Goal: Task Accomplishment & Management: Complete application form

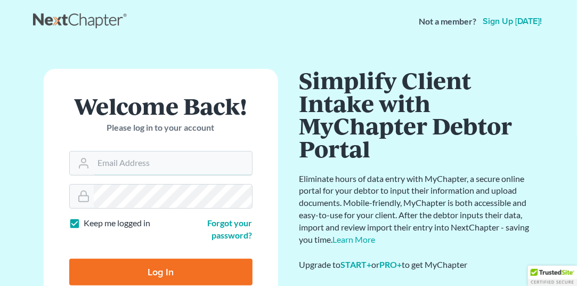
type input "[EMAIL_ADDRESS][DOMAIN_NAME]"
click at [162, 269] on input "Log In" at bounding box center [160, 271] width 183 height 27
type input "Thinking..."
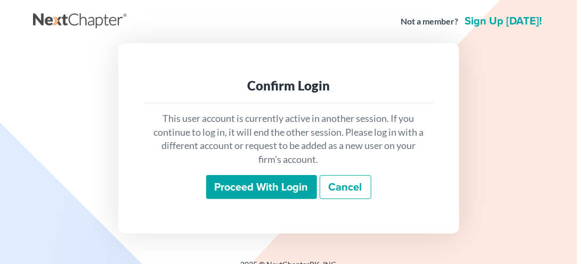
click at [249, 196] on input "Proceed with login" at bounding box center [261, 187] width 111 height 25
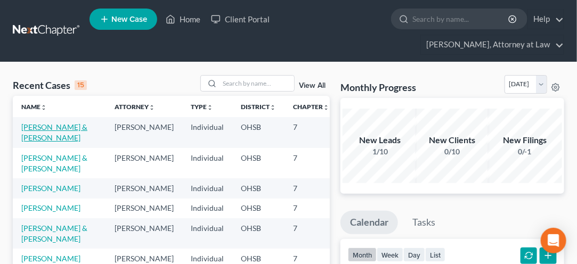
click at [29, 142] on link "[PERSON_NAME] & [PERSON_NAME]" at bounding box center [54, 133] width 66 height 20
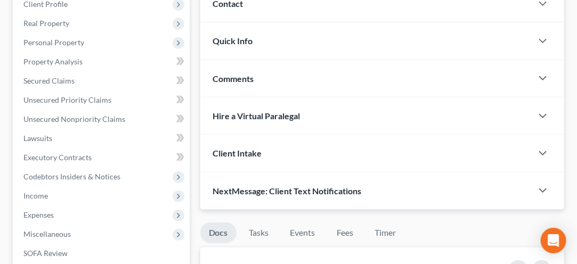
scroll to position [178, 0]
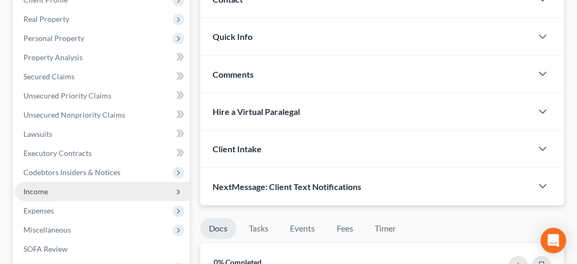
click at [36, 197] on span "Income" at bounding box center [102, 191] width 175 height 19
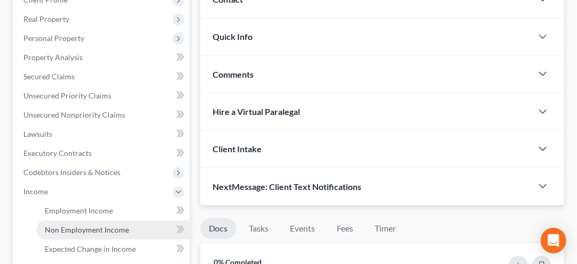
click at [62, 229] on span "Non Employment Income" at bounding box center [87, 229] width 84 height 9
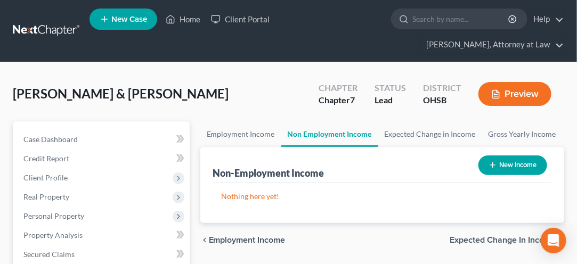
click at [512, 166] on button "New Income" at bounding box center [513, 166] width 69 height 20
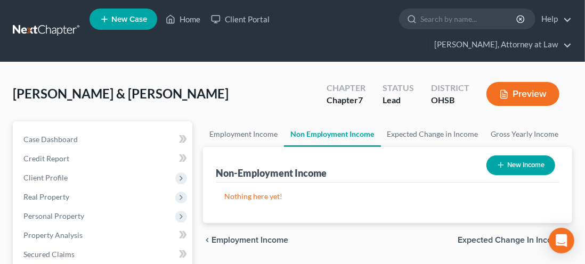
select select "0"
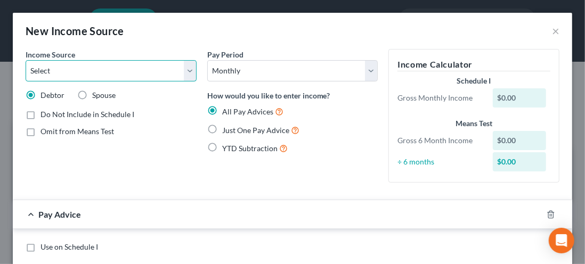
click at [184, 78] on select "Select Unemployment Disability (from employer) Pension Retirement Social Securi…" at bounding box center [111, 70] width 171 height 21
select select "7"
click at [26, 60] on select "Select Unemployment Disability (from employer) Pension Retirement Social Securi…" at bounding box center [111, 70] width 171 height 21
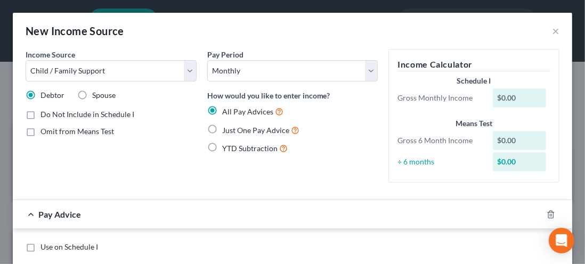
click at [92, 92] on label "Spouse" at bounding box center [103, 95] width 23 height 11
click at [96, 92] on input "Spouse" at bounding box center [99, 93] width 7 height 7
radio input "true"
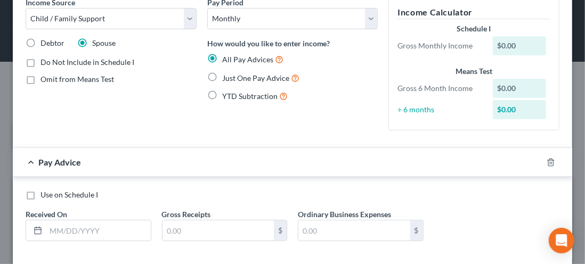
scroll to position [52, 0]
click at [222, 80] on label "Just One Pay Advice" at bounding box center [260, 78] width 77 height 12
click at [227, 79] on input "Just One Pay Advice" at bounding box center [230, 75] width 7 height 7
radio input "true"
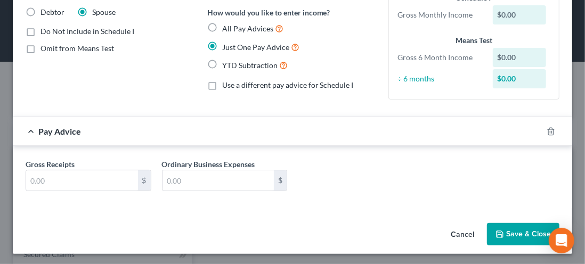
scroll to position [84, 0]
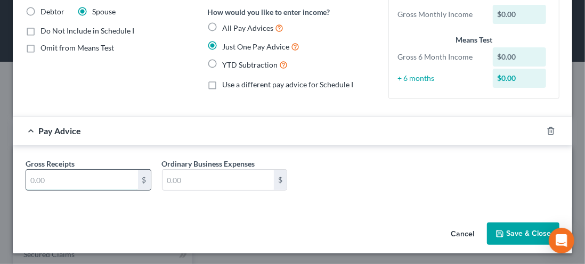
click at [52, 182] on input "text" at bounding box center [82, 180] width 112 height 20
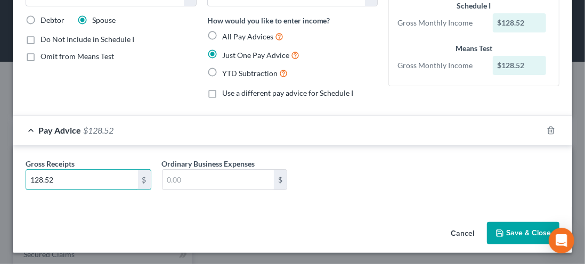
type input "128.52"
click at [510, 230] on button "Save & Close" at bounding box center [523, 233] width 72 height 22
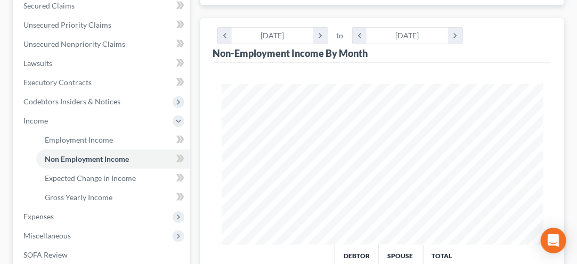
scroll to position [250, 0]
click at [75, 157] on span "Non Employment Income" at bounding box center [87, 158] width 84 height 9
click at [54, 157] on span "Non Employment Income" at bounding box center [87, 158] width 84 height 9
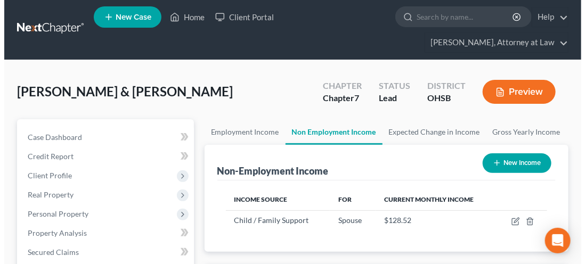
scroll to position [0, 0]
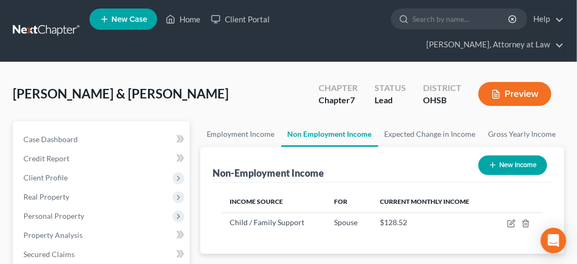
click at [510, 168] on button "New Income" at bounding box center [513, 166] width 69 height 20
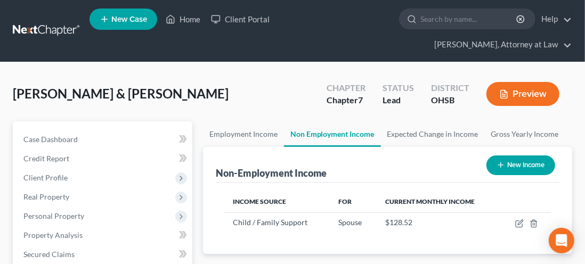
scroll to position [164, 348]
select select "0"
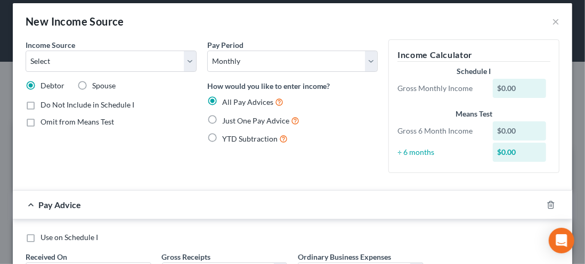
scroll to position [0, 0]
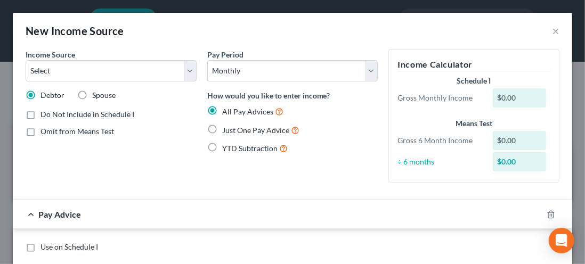
click at [92, 95] on label "Spouse" at bounding box center [103, 95] width 23 height 11
click at [96, 95] on input "Spouse" at bounding box center [99, 93] width 7 height 7
radio input "true"
click at [222, 133] on label "Just One Pay Advice" at bounding box center [260, 130] width 77 height 12
click at [227, 131] on input "Just One Pay Advice" at bounding box center [230, 127] width 7 height 7
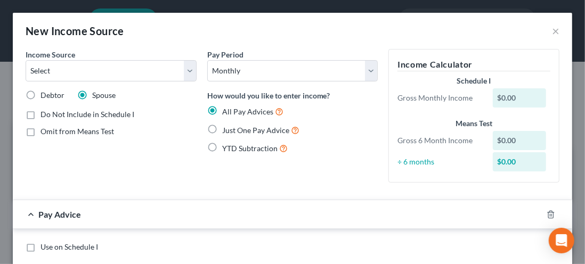
radio input "true"
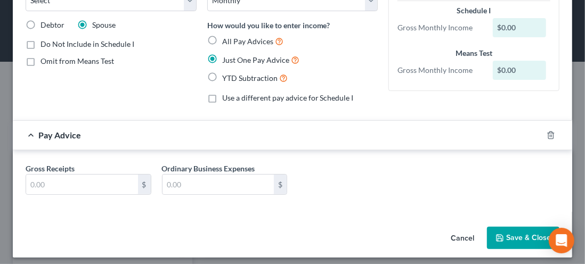
scroll to position [75, 0]
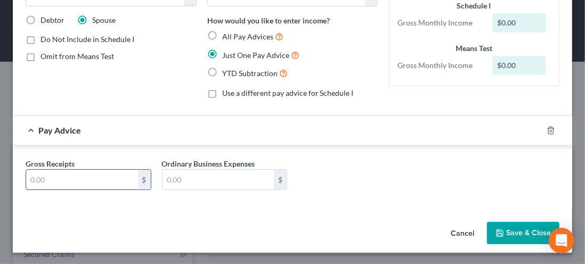
click at [45, 179] on input "text" at bounding box center [82, 180] width 112 height 20
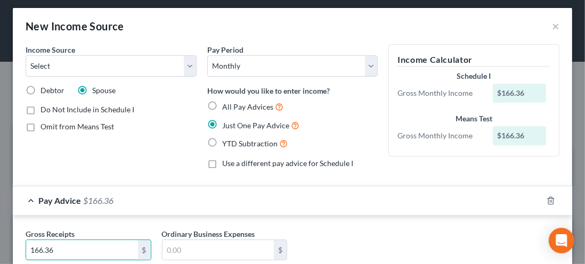
scroll to position [0, 0]
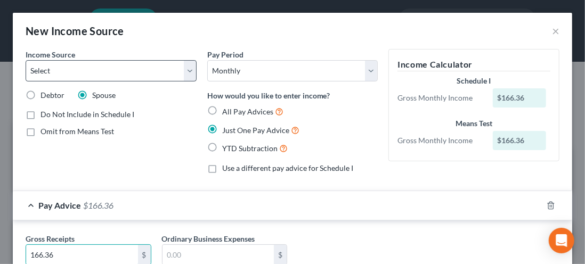
type input "166.36"
click at [190, 74] on select "Select Unemployment Disability (from employer) Pension Retirement Social Securi…" at bounding box center [111, 70] width 171 height 21
select select "7"
click at [26, 60] on select "Select Unemployment Disability (from employer) Pension Retirement Social Securi…" at bounding box center [111, 70] width 171 height 21
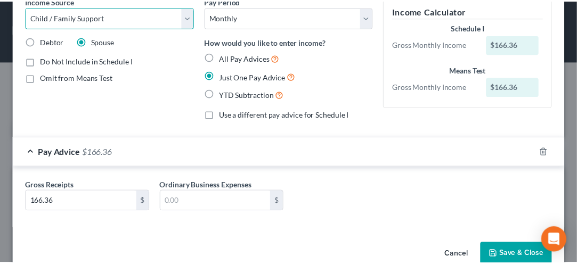
scroll to position [75, 0]
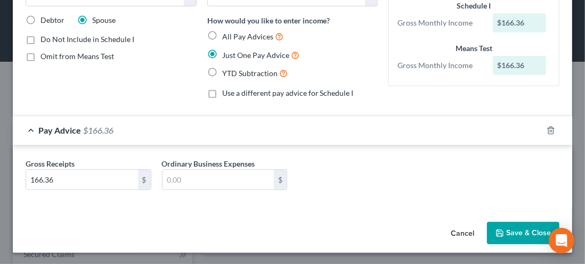
click at [510, 239] on button "Save & Close" at bounding box center [523, 233] width 72 height 22
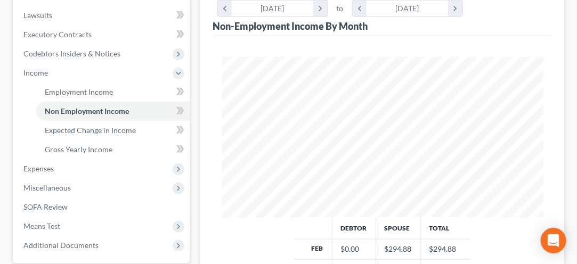
scroll to position [303, 0]
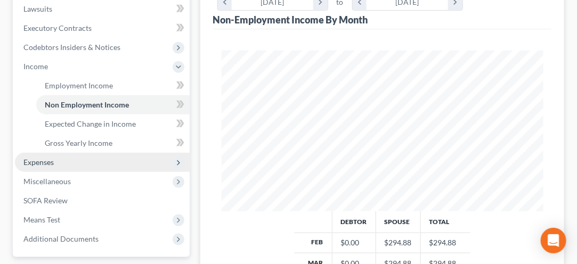
click at [41, 166] on span "Expenses" at bounding box center [102, 162] width 175 height 19
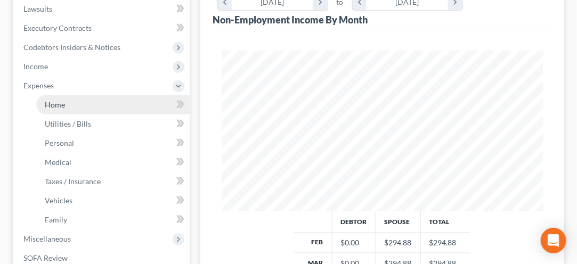
click at [64, 106] on span "Home" at bounding box center [55, 104] width 20 height 9
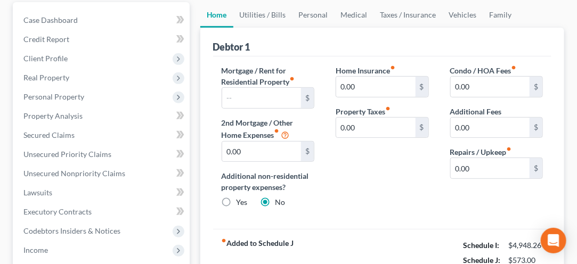
scroll to position [120, 0]
click at [245, 95] on input "text" at bounding box center [261, 97] width 79 height 20
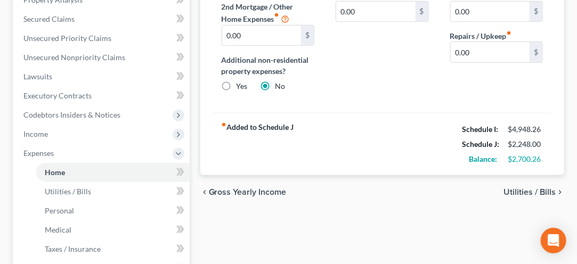
scroll to position [238, 0]
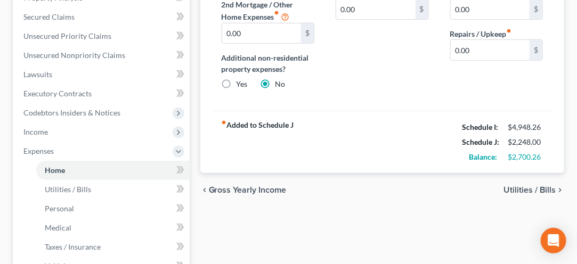
type input "1,675.00"
click at [214, 124] on div "fiber_manual_record Added to Schedule J Schedule I: $4,948.26 Schedule J: $2,24…" at bounding box center [382, 142] width 338 height 62
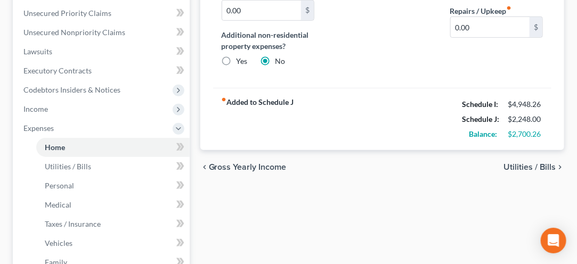
scroll to position [256, 0]
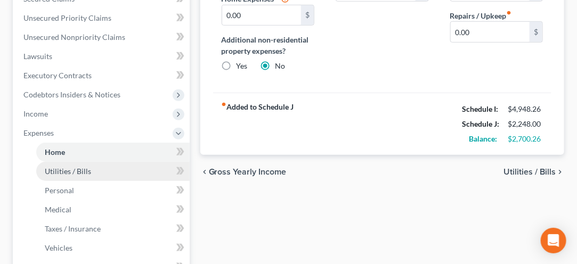
click at [67, 173] on span "Utilities / Bills" at bounding box center [68, 171] width 46 height 9
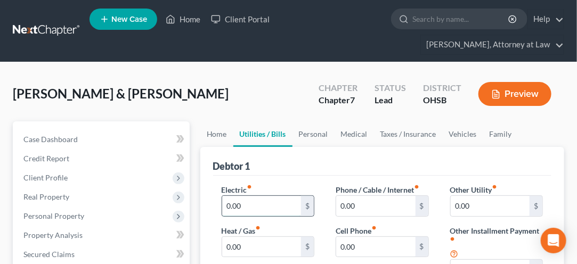
click at [243, 206] on input "0.00" at bounding box center [261, 206] width 79 height 20
click at [238, 245] on input "0.00" at bounding box center [261, 247] width 79 height 20
click at [257, 201] on input "300.00" at bounding box center [261, 206] width 79 height 20
type input "200.00"
click at [231, 249] on input "0.00" at bounding box center [261, 247] width 79 height 20
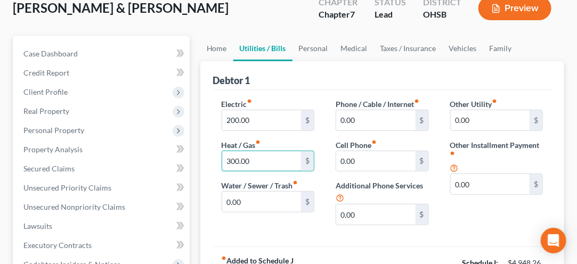
scroll to position [88, 0]
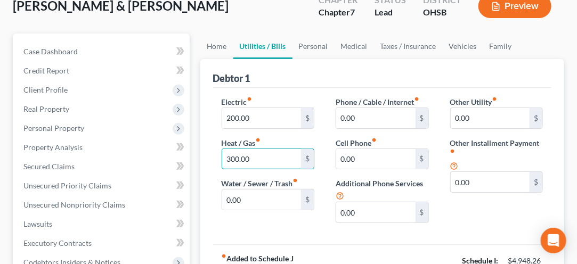
type input "300.00"
click at [253, 197] on input "0.00" at bounding box center [261, 200] width 79 height 20
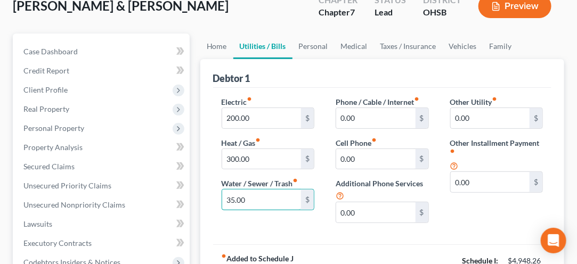
type input "35.00"
click at [363, 117] on input "0.00" at bounding box center [375, 118] width 79 height 20
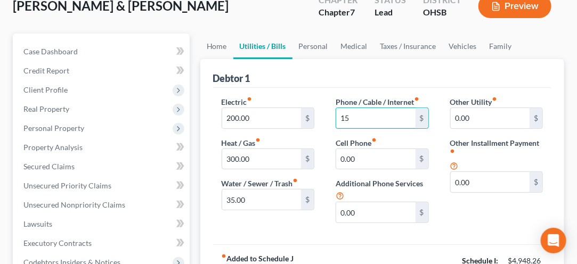
type input "1"
type input "7"
type input "125.00"
click at [364, 154] on input "0.00" at bounding box center [375, 159] width 79 height 20
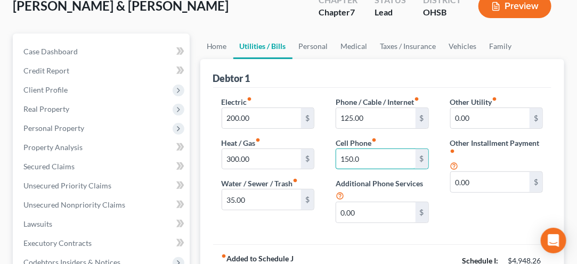
type input "150.00"
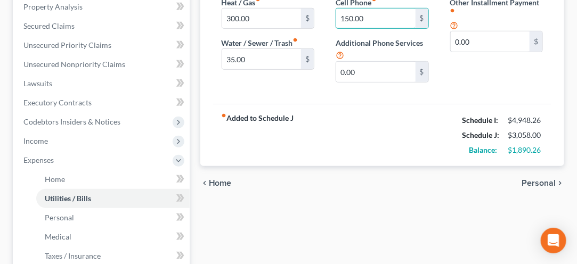
scroll to position [230, 0]
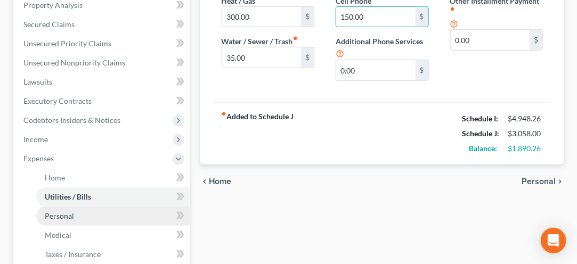
click at [58, 212] on span "Personal" at bounding box center [59, 216] width 29 height 9
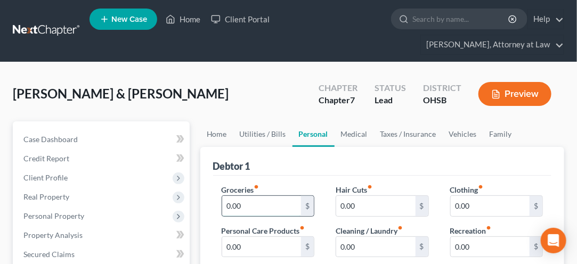
click at [250, 201] on input "0.00" at bounding box center [261, 206] width 79 height 20
type input "600.00"
click at [240, 246] on input "0.00" at bounding box center [261, 247] width 79 height 20
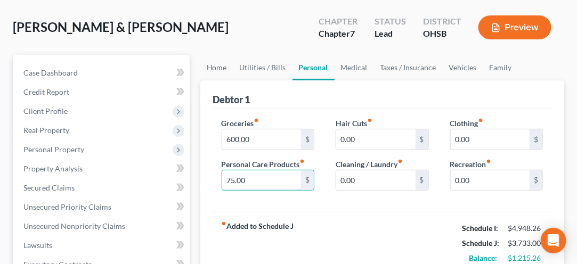
scroll to position [69, 0]
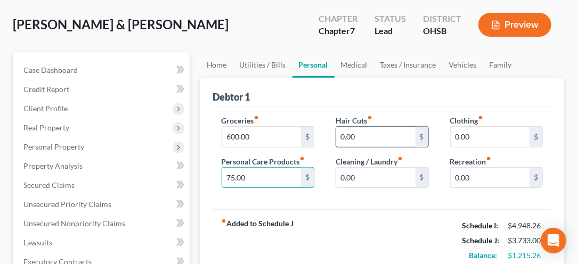
type input "75.00"
click at [381, 140] on input "0.00" at bounding box center [375, 137] width 79 height 20
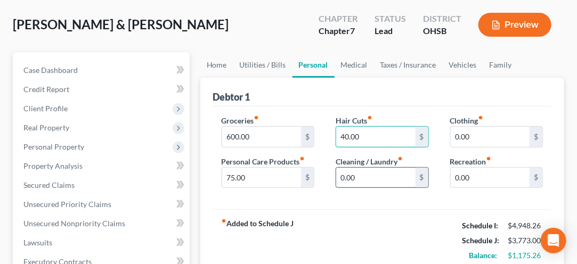
type input "40.00"
click at [353, 173] on input "0.00" at bounding box center [375, 178] width 79 height 20
type input "75.00"
click at [481, 135] on input "0.00" at bounding box center [490, 137] width 79 height 20
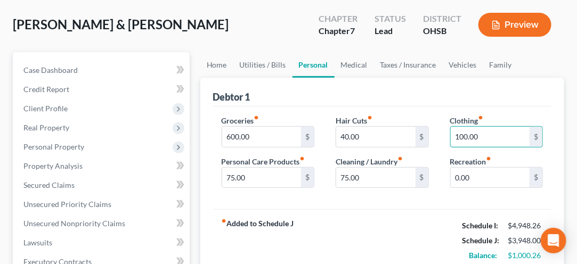
type input "100.00"
click at [469, 174] on input "0.00" at bounding box center [490, 178] width 79 height 20
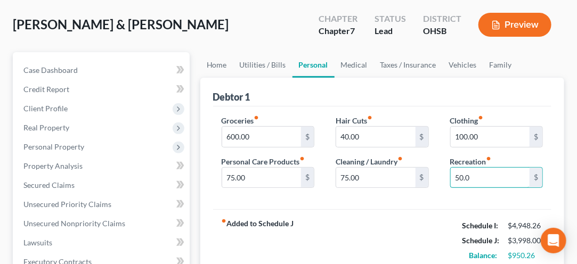
type input "50.00"
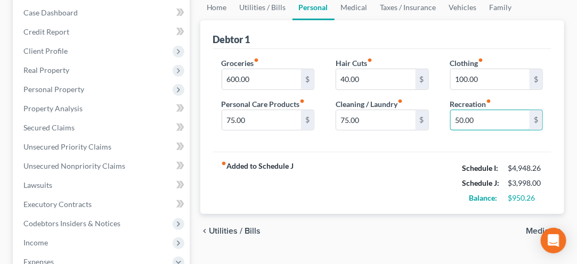
scroll to position [127, 0]
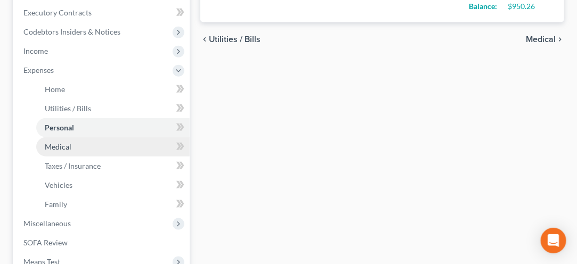
click at [54, 152] on link "Medical" at bounding box center [113, 147] width 154 height 19
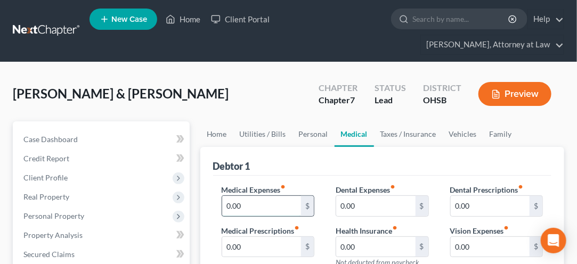
click at [245, 201] on input "0.00" at bounding box center [261, 206] width 79 height 20
type input "50.00"
click at [354, 207] on input "0.00" at bounding box center [375, 206] width 79 height 20
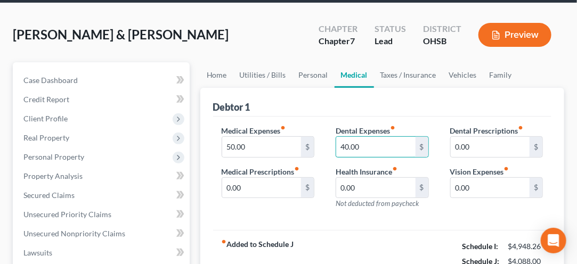
scroll to position [62, 0]
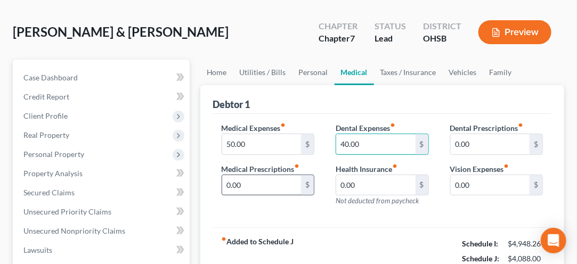
type input "40.00"
click at [241, 182] on input "0.00" at bounding box center [261, 185] width 79 height 20
type input "25.00"
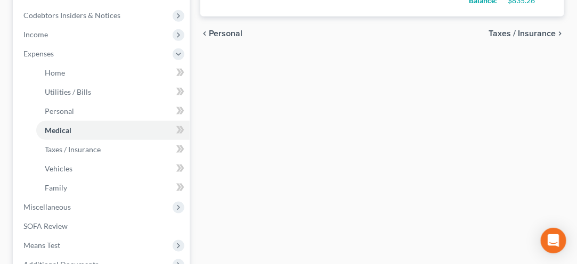
scroll to position [337, 0]
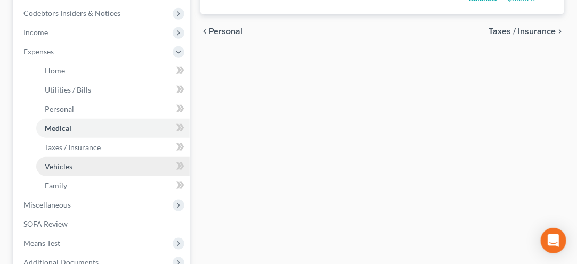
click at [54, 169] on span "Vehicles" at bounding box center [59, 166] width 28 height 9
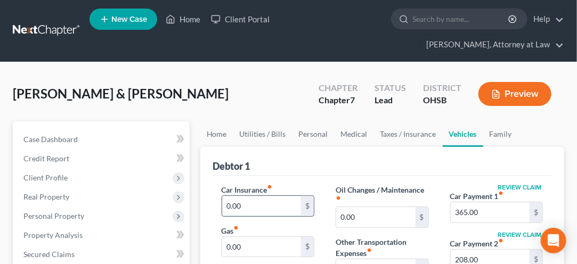
click at [248, 210] on input "0.00" at bounding box center [261, 206] width 79 height 20
type input "175.00"
click at [243, 240] on input "0.00" at bounding box center [261, 247] width 79 height 20
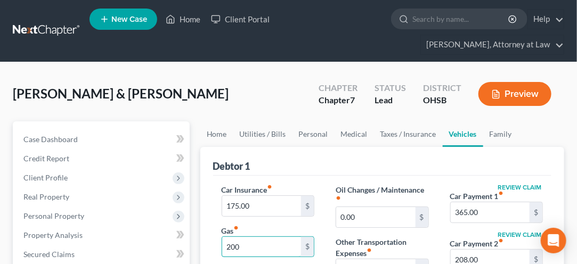
type input "200.00"
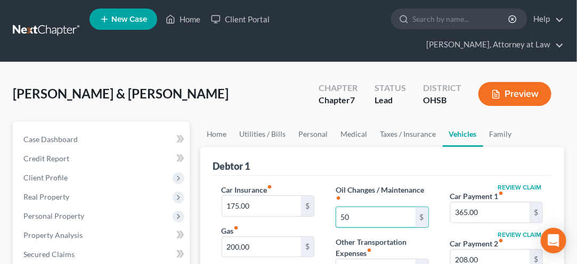
type input "50.00"
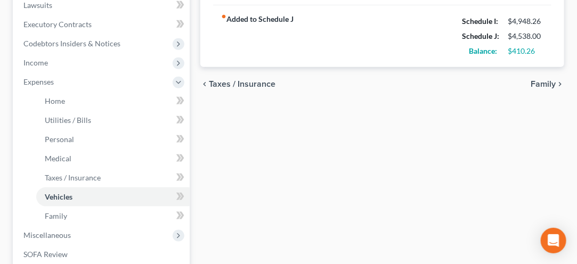
scroll to position [314, 0]
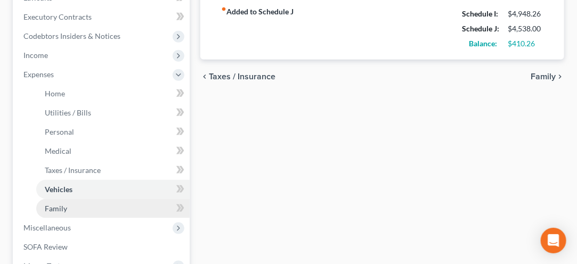
click at [58, 212] on link "Family" at bounding box center [113, 208] width 154 height 19
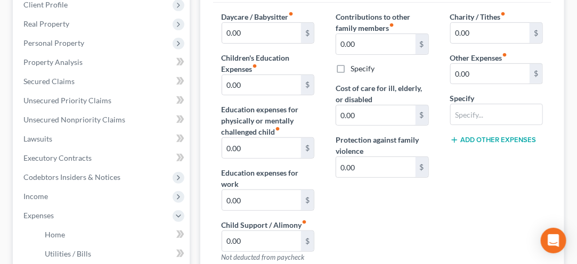
scroll to position [174, 0]
click at [229, 82] on input "0.00" at bounding box center [261, 85] width 79 height 20
type input "50.00"
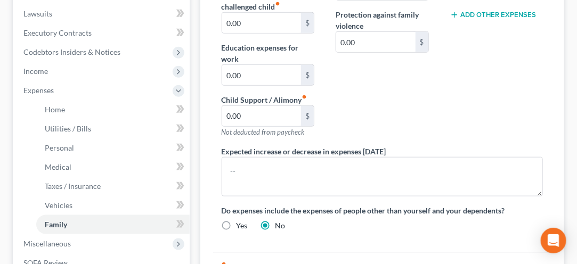
scroll to position [304, 0]
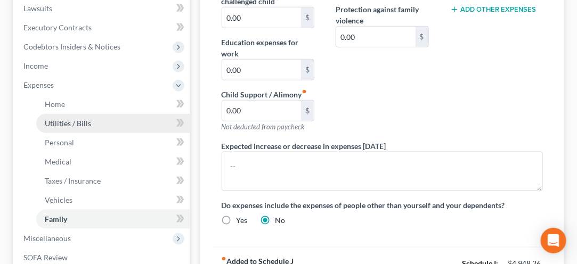
click at [51, 122] on span "Utilities / Bills" at bounding box center [68, 123] width 46 height 9
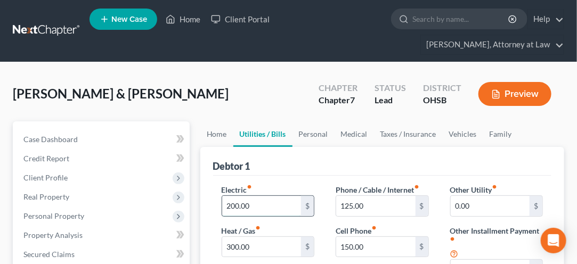
click at [239, 206] on input "200.00" at bounding box center [261, 206] width 79 height 20
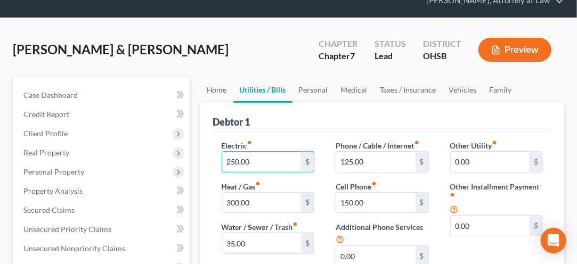
scroll to position [45, 0]
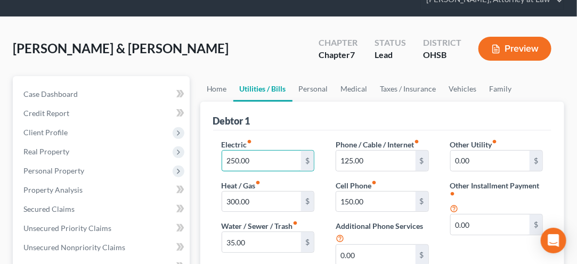
type input "250.00"
click at [237, 200] on input "300.00" at bounding box center [261, 202] width 79 height 20
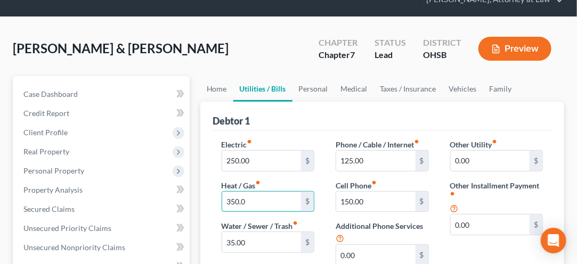
type input "350.00"
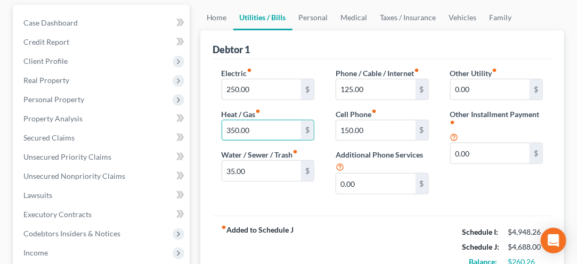
scroll to position [128, 0]
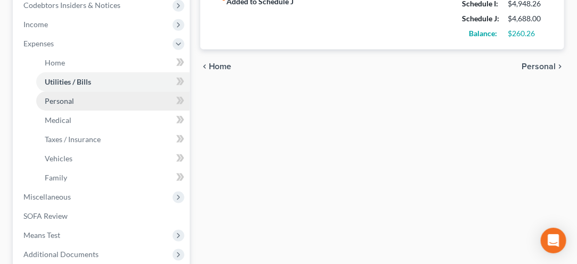
click at [53, 103] on span "Personal" at bounding box center [59, 100] width 29 height 9
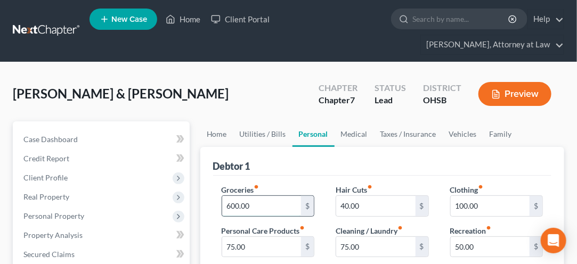
click at [232, 210] on input "600.00" at bounding box center [261, 206] width 79 height 20
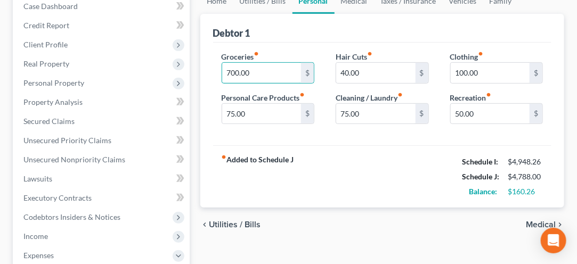
scroll to position [143, 0]
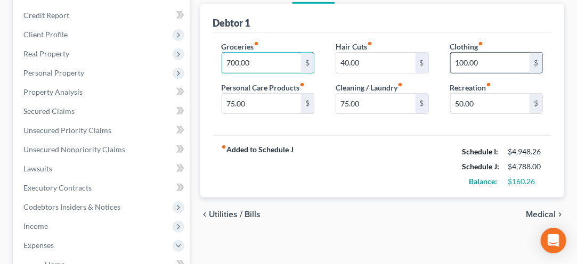
type input "700.00"
click at [473, 64] on input "100.00" at bounding box center [490, 63] width 79 height 20
type input "200.00"
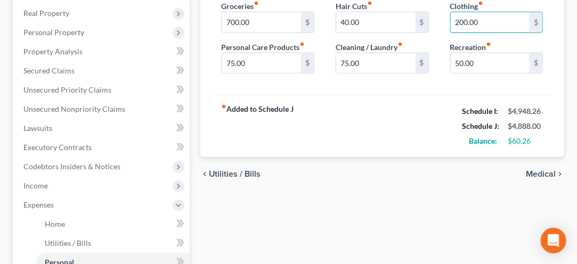
scroll to position [195, 0]
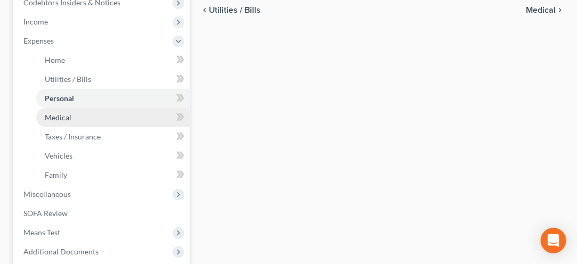
click at [52, 124] on link "Medical" at bounding box center [113, 117] width 154 height 19
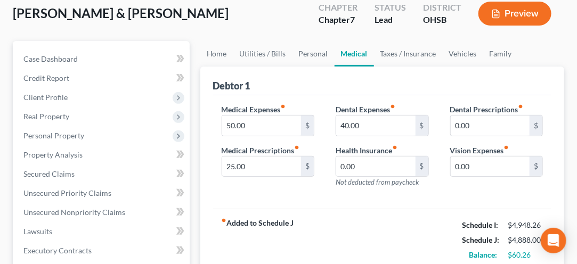
scroll to position [84, 0]
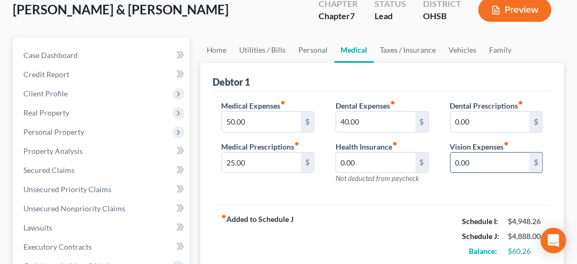
click at [461, 158] on input "0.00" at bounding box center [490, 163] width 79 height 20
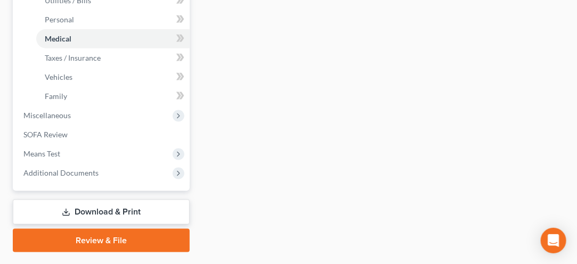
scroll to position [432, 0]
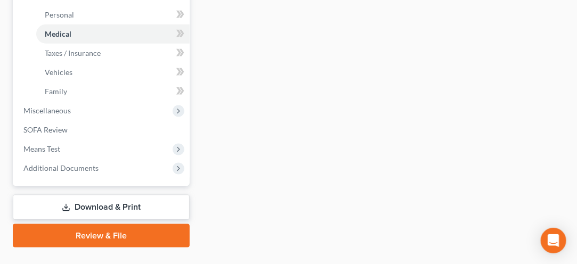
type input "25.00"
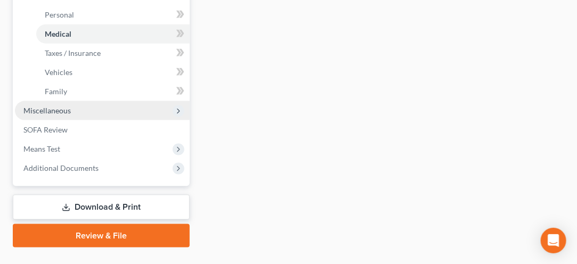
click at [45, 117] on span "Miscellaneous" at bounding box center [102, 110] width 175 height 19
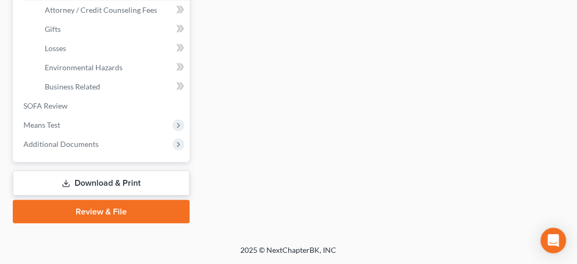
scroll to position [416, 0]
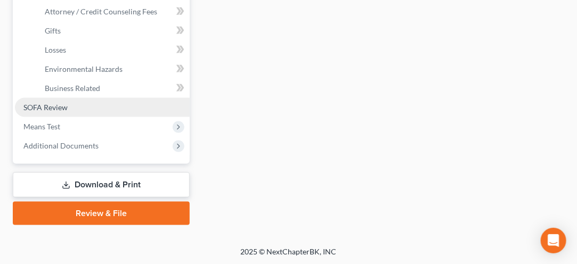
click at [41, 108] on span "SOFA Review" at bounding box center [45, 107] width 44 height 9
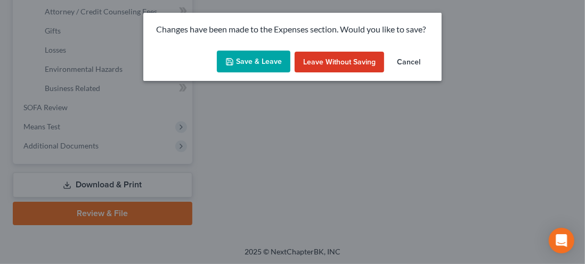
click at [257, 57] on button "Save & Leave" at bounding box center [254, 62] width 74 height 22
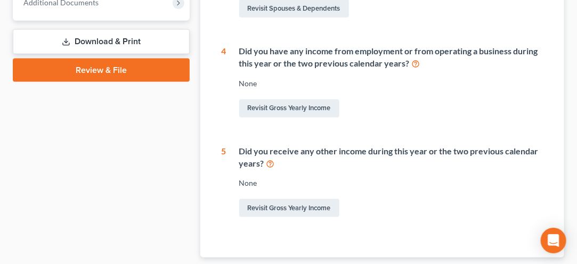
scroll to position [463, 0]
click at [270, 63] on div "Did you have any income from employment or from operating a business during thi…" at bounding box center [391, 57] width 304 height 25
click at [252, 87] on div "Did you have any income from employment or from operating a business during thi…" at bounding box center [385, 82] width 317 height 75
click at [269, 112] on link "Revisit Gross Yearly Income" at bounding box center [289, 109] width 100 height 18
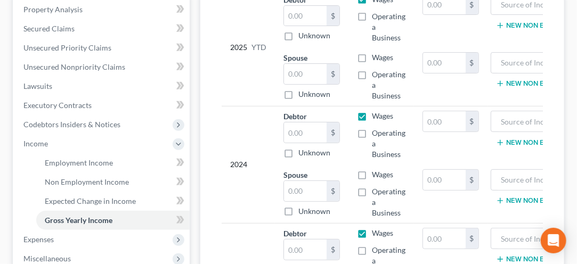
scroll to position [229, 0]
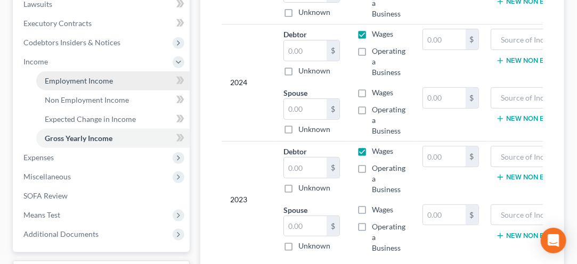
click at [71, 80] on span "Employment Income" at bounding box center [79, 80] width 68 height 9
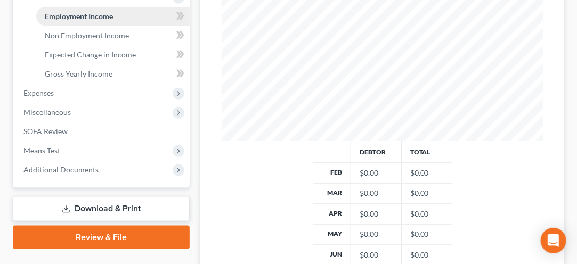
scroll to position [372, 0]
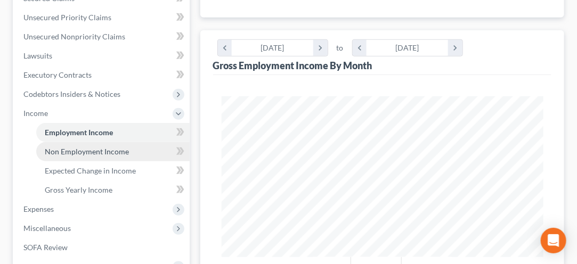
click at [63, 155] on link "Non Employment Income" at bounding box center [113, 151] width 154 height 19
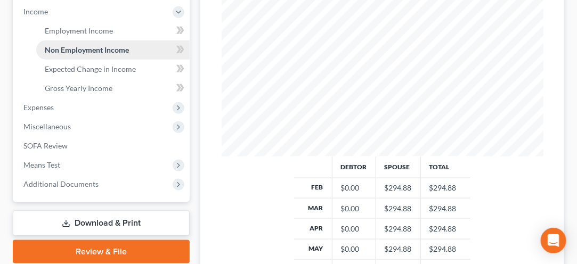
scroll to position [358, 0]
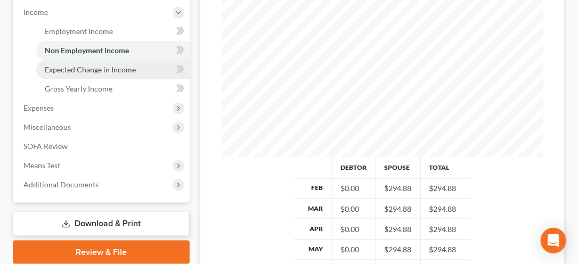
click at [65, 70] on span "Expected Change in Income" at bounding box center [90, 69] width 91 height 9
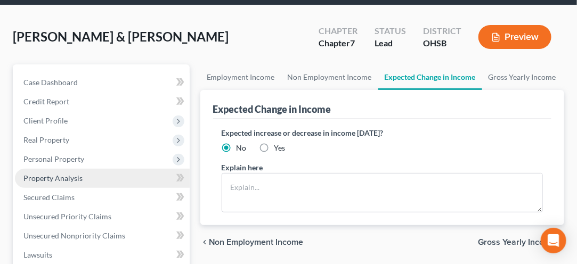
click at [67, 180] on span "Property Analysis" at bounding box center [52, 178] width 59 height 9
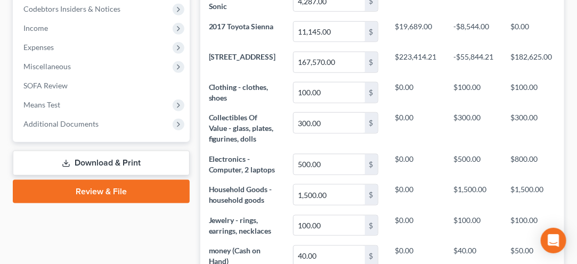
scroll to position [344, 0]
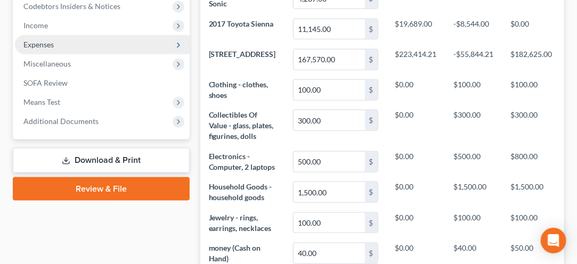
click at [38, 46] on span "Expenses" at bounding box center [38, 44] width 30 height 9
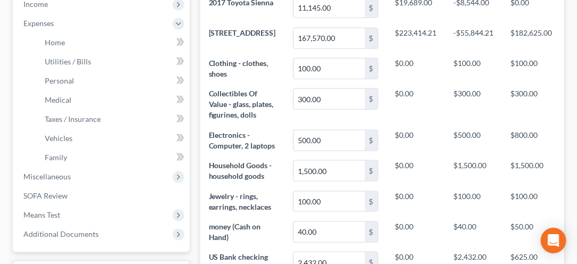
click at [31, 90] on ul "Home Utilities / Bills Personal Medical" at bounding box center [102, 100] width 175 height 134
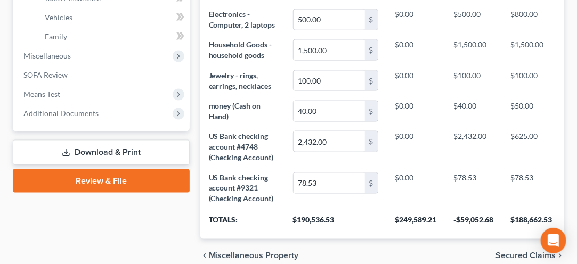
scroll to position [488, 0]
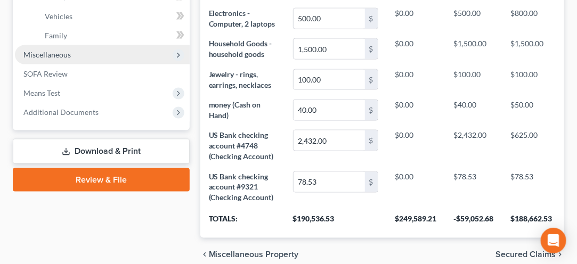
click at [21, 46] on span "Miscellaneous" at bounding box center [102, 54] width 175 height 19
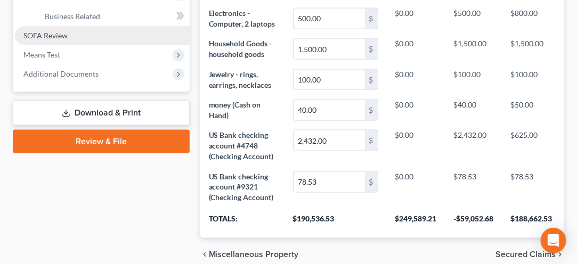
click at [30, 38] on span "SOFA Review" at bounding box center [45, 35] width 44 height 9
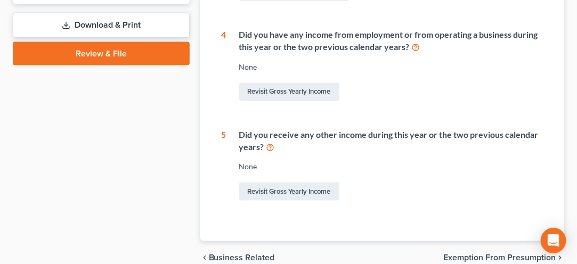
scroll to position [482, 0]
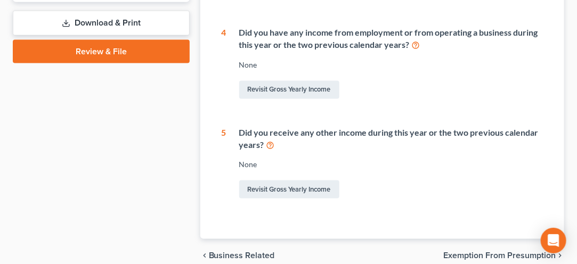
click at [414, 45] on icon at bounding box center [416, 44] width 9 height 10
click at [254, 94] on link "Revisit Gross Yearly Income" at bounding box center [289, 90] width 100 height 18
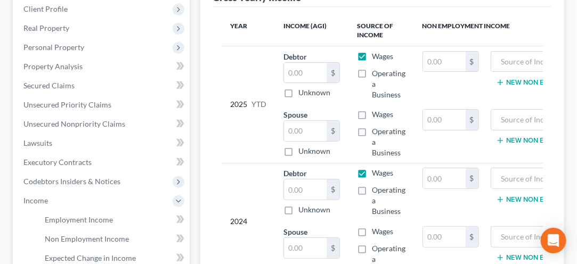
scroll to position [180, 0]
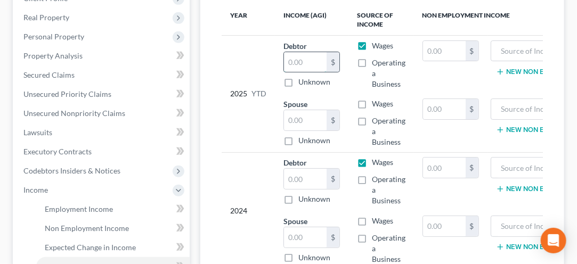
click at [295, 59] on input "text" at bounding box center [305, 62] width 43 height 20
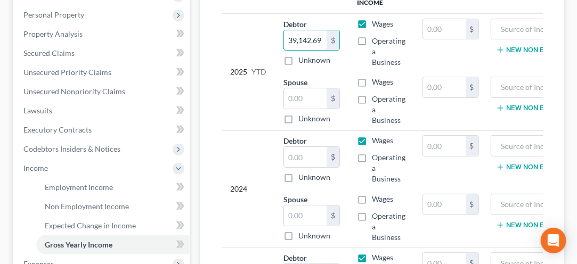
scroll to position [201, 0]
type input "39,142.69"
click at [296, 98] on input "text" at bounding box center [305, 98] width 43 height 20
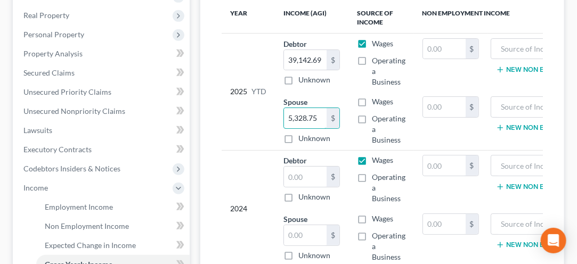
scroll to position [182, 0]
type input "5,328.75"
click at [427, 47] on input "text" at bounding box center [444, 48] width 43 height 20
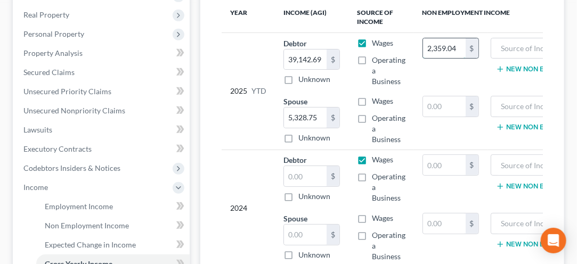
type input "2,359.04"
click at [433, 100] on input "text" at bounding box center [444, 106] width 43 height 20
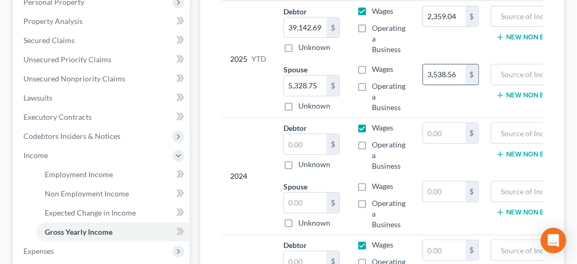
scroll to position [192, 0]
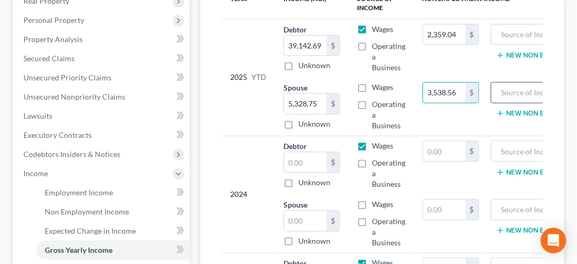
type input "3,538.56"
click at [491, 103] on div at bounding box center [545, 92] width 108 height 21
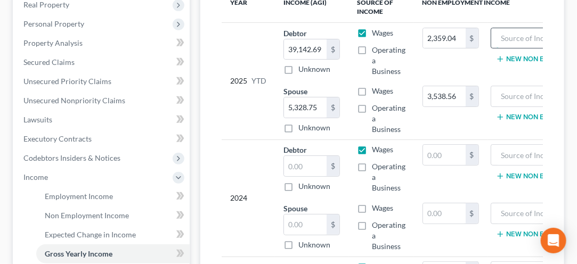
click at [508, 37] on input "text" at bounding box center [545, 38] width 96 height 20
type input "child support"
click at [508, 97] on input "text" at bounding box center [545, 96] width 96 height 20
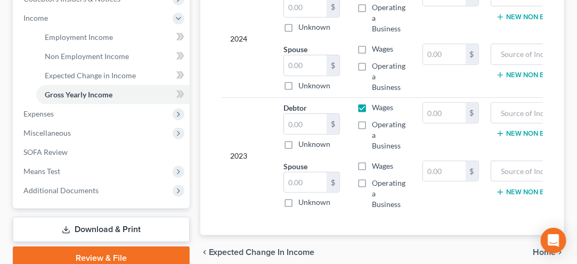
scroll to position [354, 0]
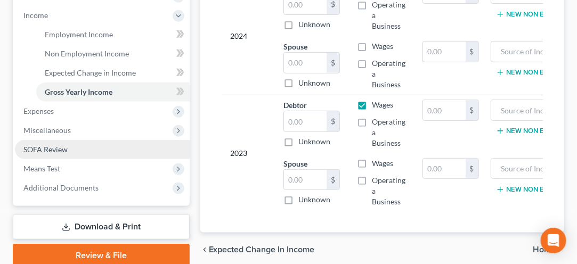
type input "child support"
click at [34, 148] on span "SOFA Review" at bounding box center [45, 149] width 44 height 9
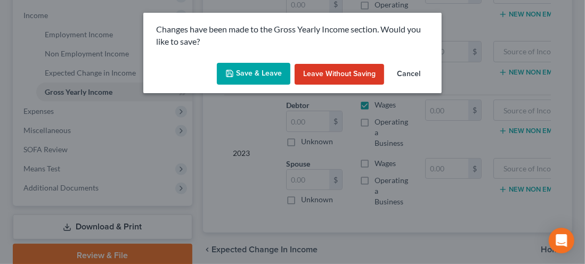
click at [255, 78] on button "Save & Leave" at bounding box center [254, 74] width 74 height 22
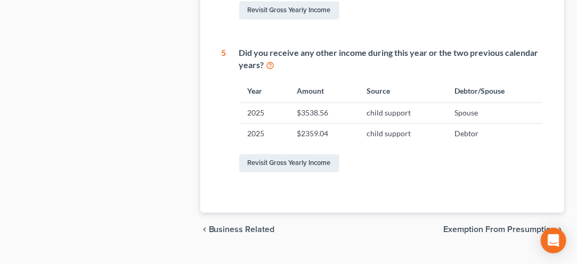
scroll to position [628, 0]
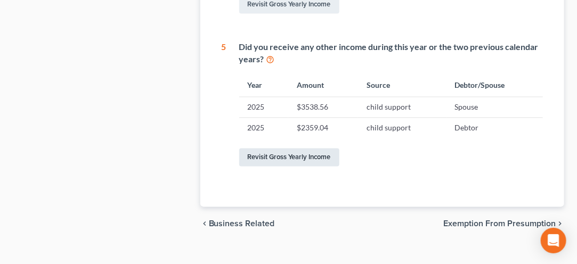
click at [278, 159] on link "Revisit Gross Yearly Income" at bounding box center [289, 158] width 100 height 18
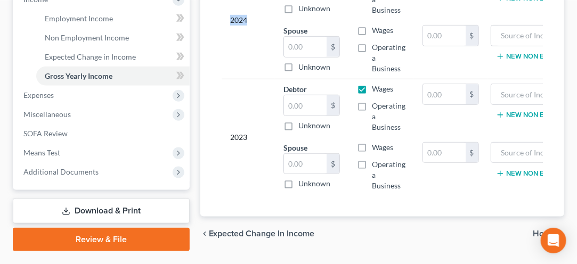
scroll to position [371, 0]
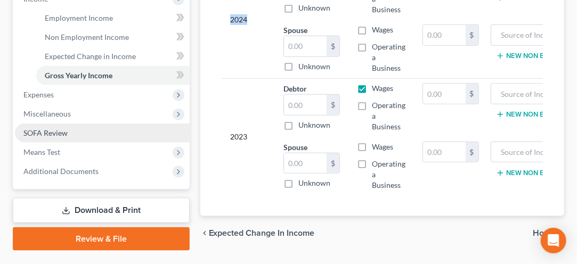
click at [54, 135] on span "SOFA Review" at bounding box center [45, 132] width 44 height 9
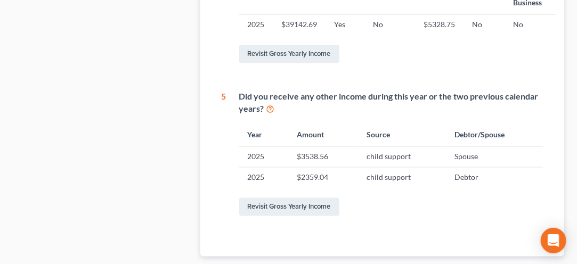
scroll to position [586, 0]
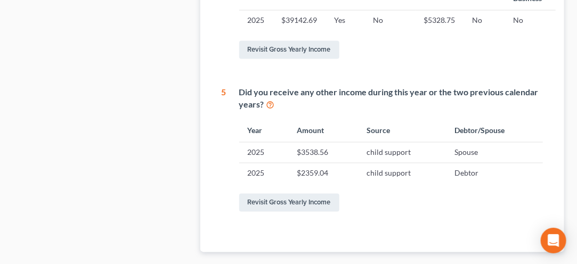
click at [478, 174] on td "Debtor" at bounding box center [495, 173] width 96 height 20
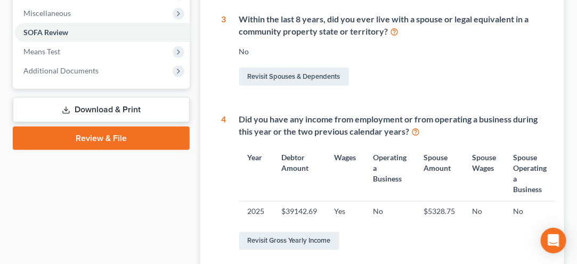
scroll to position [395, 0]
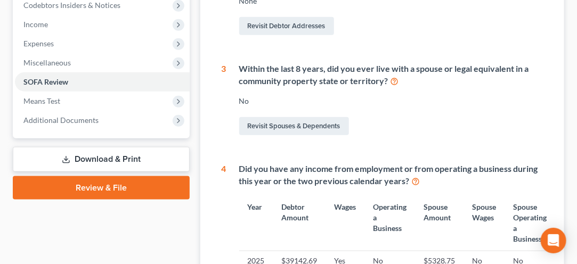
click at [233, 180] on div "Did you have any income from employment or from operating a business during thi…" at bounding box center [387, 232] width 321 height 139
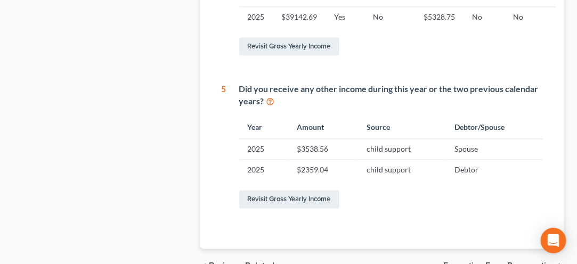
scroll to position [590, 0]
click at [224, 166] on div "5" at bounding box center [224, 146] width 5 height 127
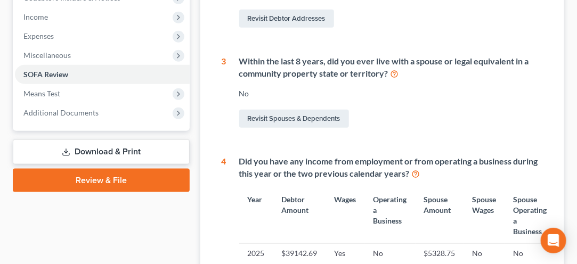
scroll to position [351, 0]
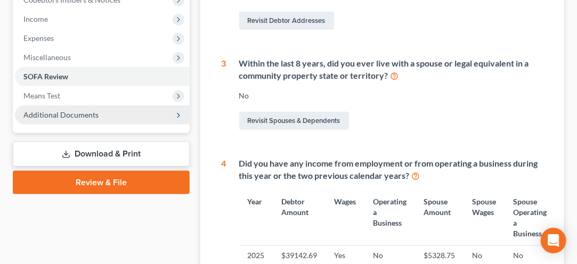
click at [82, 115] on span "Additional Documents" at bounding box center [60, 114] width 75 height 9
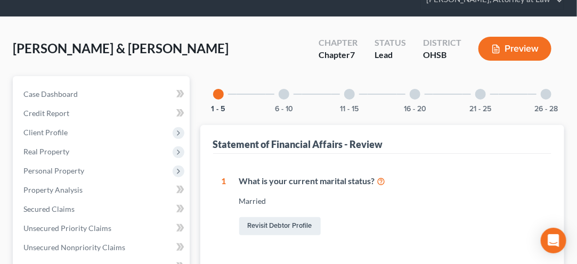
scroll to position [0, 0]
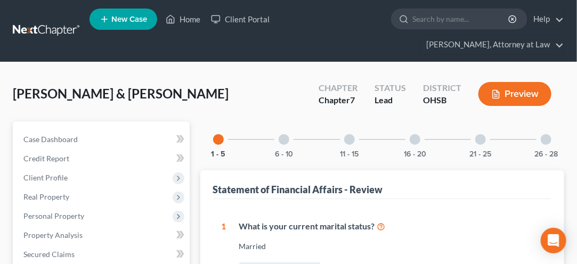
click at [58, 102] on div "[PERSON_NAME] & [PERSON_NAME] Upgraded Chapter Chapter 7 Status [GEOGRAPHIC_DAT…" at bounding box center [289, 98] width 552 height 46
click at [285, 151] on button "6 - 10" at bounding box center [284, 154] width 18 height 7
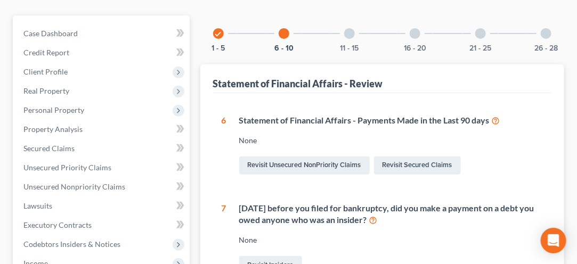
scroll to position [108, 0]
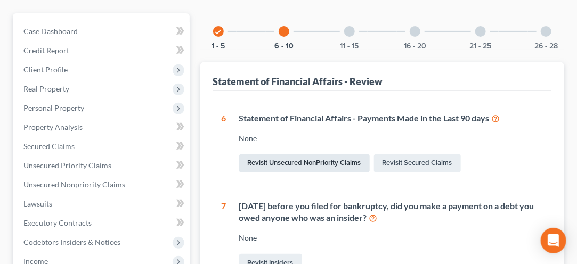
click at [282, 164] on link "Revisit Unsecured NonPriority Claims" at bounding box center [304, 164] width 131 height 18
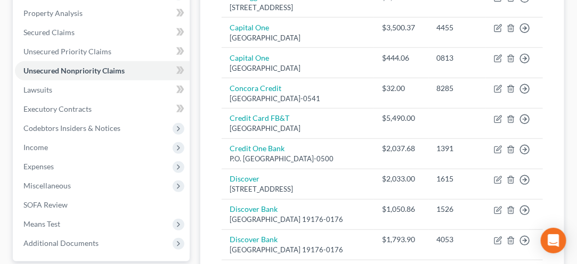
click at [204, 205] on div "Unsecured Nonpriority Claims New Claim Import CSV Export CSV Delete All Credito…" at bounding box center [382, 196] width 364 height 594
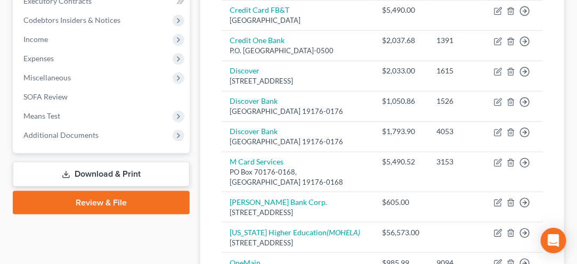
click at [203, 214] on div "Unsecured Nonpriority Claims New Claim Import CSV Export CSV Delete All Credito…" at bounding box center [382, 88] width 364 height 594
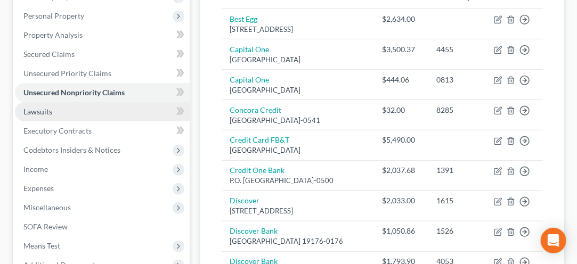
click at [28, 118] on link "Lawsuits" at bounding box center [102, 111] width 175 height 19
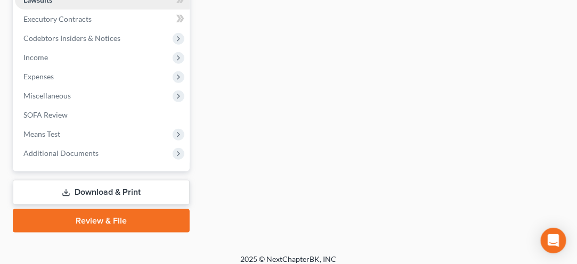
scroll to position [314, 0]
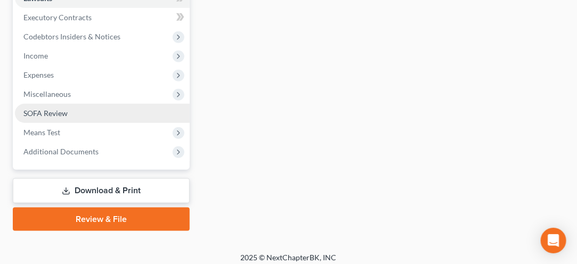
click at [37, 111] on span "SOFA Review" at bounding box center [45, 113] width 44 height 9
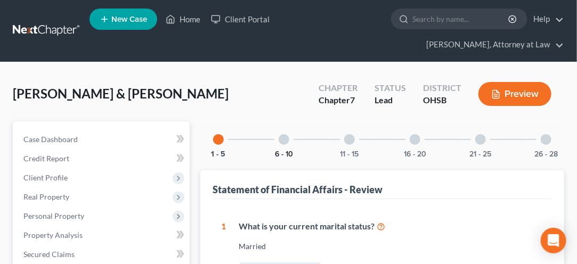
click at [289, 152] on button "6 - 10" at bounding box center [284, 154] width 18 height 7
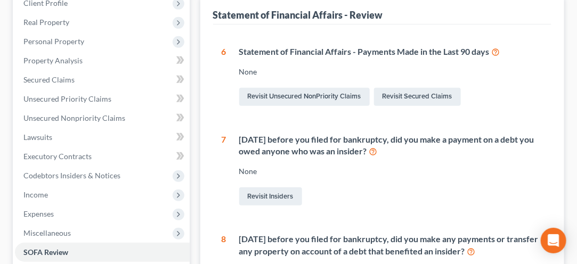
scroll to position [175, 0]
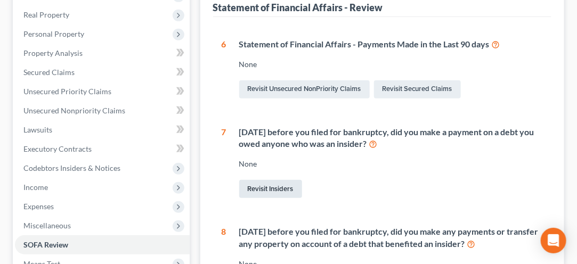
click at [239, 195] on link "Revisit Insiders" at bounding box center [270, 189] width 63 height 18
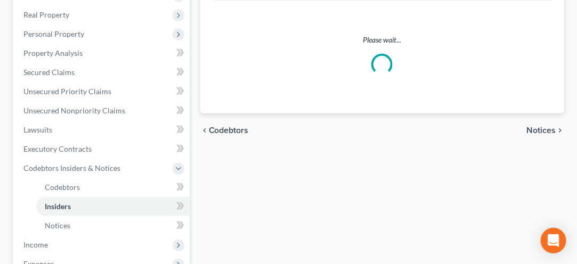
click at [232, 190] on div "Codebtors Insiders Notices Insiders New Insider Please wait... chevron_left Cod…" at bounding box center [382, 179] width 375 height 481
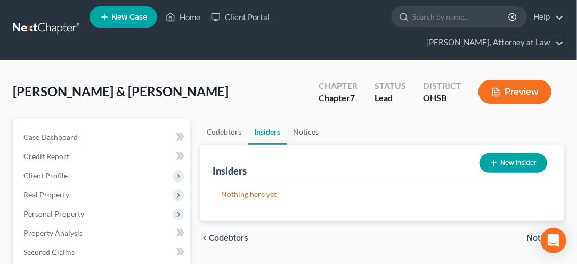
scroll to position [19, 0]
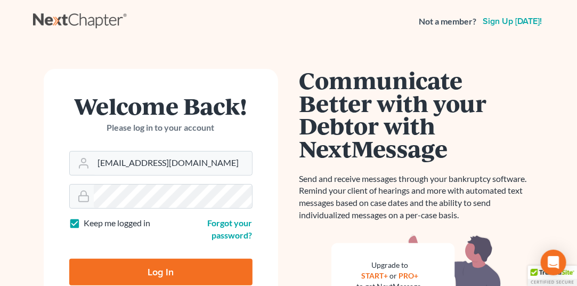
click at [146, 284] on input "Log In" at bounding box center [160, 271] width 183 height 27
type input "Thinking..."
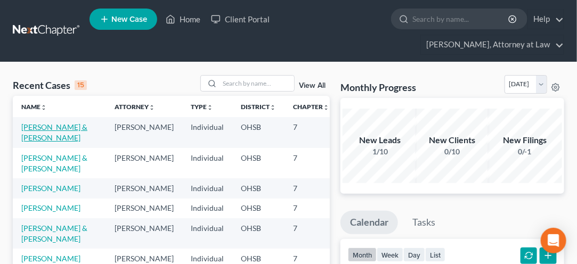
click at [32, 141] on link "[PERSON_NAME] & [PERSON_NAME]" at bounding box center [54, 133] width 66 height 20
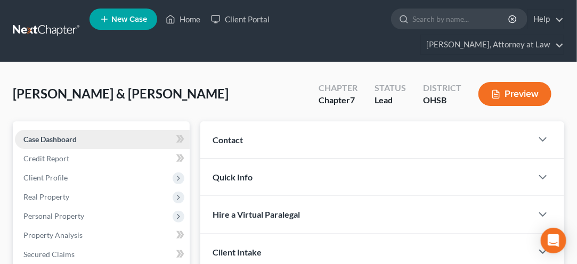
click at [33, 138] on span "Case Dashboard" at bounding box center [49, 139] width 53 height 9
click at [80, 108] on div "[PERSON_NAME] & [PERSON_NAME] Upgraded Chapter Chapter 7 Status [GEOGRAPHIC_DAT…" at bounding box center [289, 98] width 552 height 46
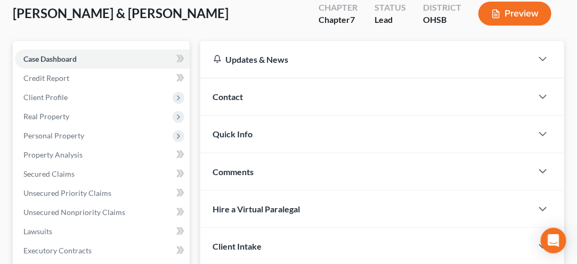
scroll to position [82, 0]
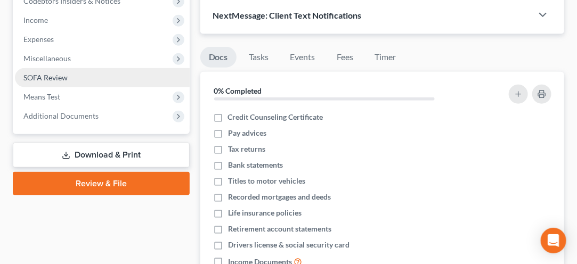
click at [39, 79] on span "SOFA Review" at bounding box center [45, 77] width 44 height 9
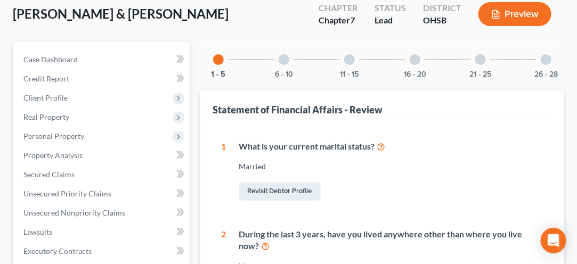
scroll to position [86, 0]
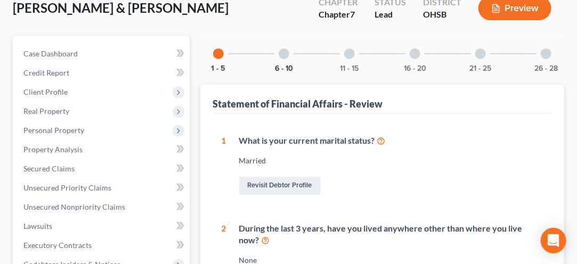
click at [286, 65] on button "6 - 10" at bounding box center [284, 68] width 18 height 7
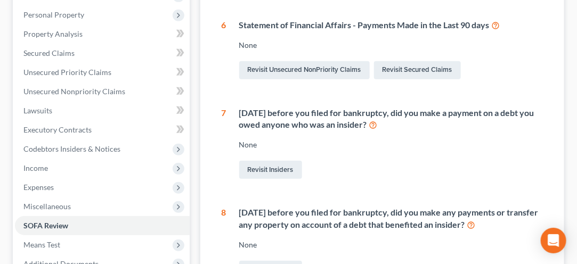
scroll to position [204, 0]
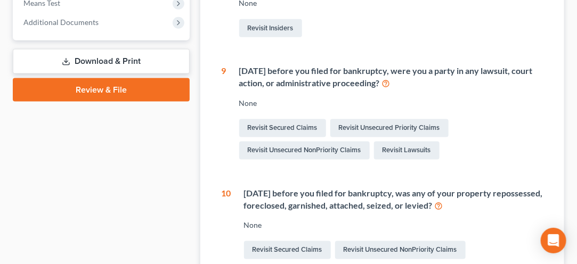
click at [215, 166] on div "1 What is your current marital status? [DEMOGRAPHIC_DATA] Revisit Debtor Profil…" at bounding box center [382, 28] width 338 height 545
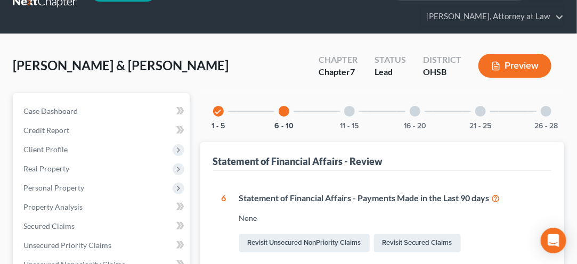
scroll to position [0, 0]
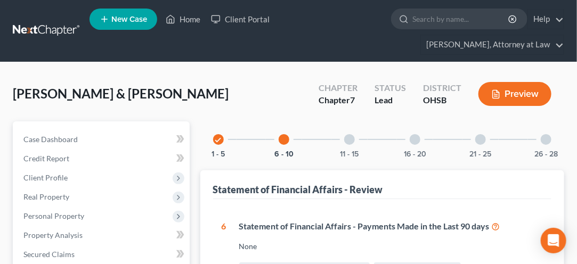
click at [353, 139] on div at bounding box center [349, 139] width 11 height 11
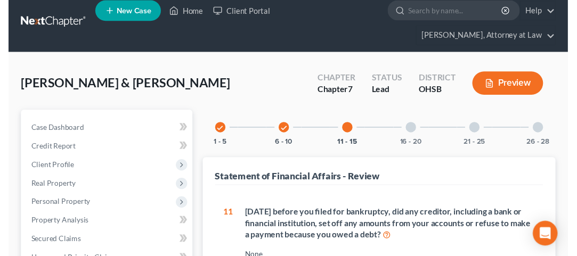
scroll to position [7, 0]
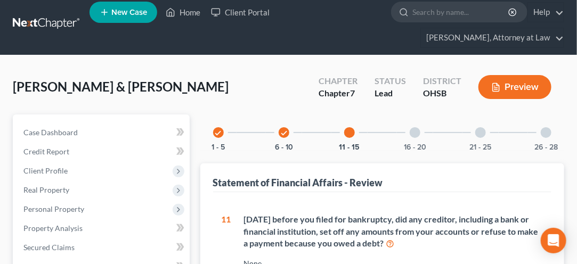
click at [417, 135] on div at bounding box center [415, 132] width 11 height 11
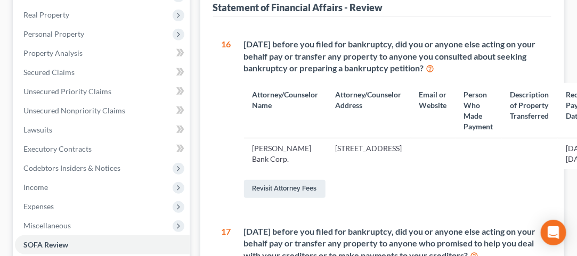
scroll to position [181, 0]
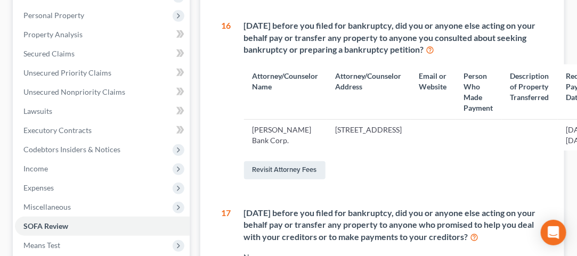
click at [236, 120] on div "[DATE] before you filed for bankruptcy, did you or anyone else acting on your b…" at bounding box center [391, 101] width 321 height 162
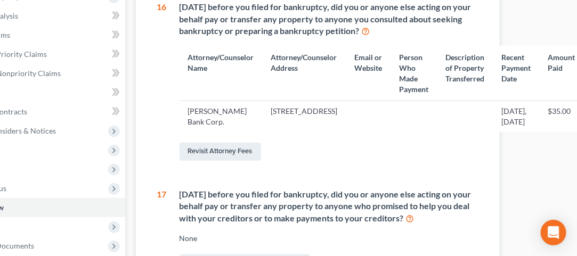
scroll to position [239, 64]
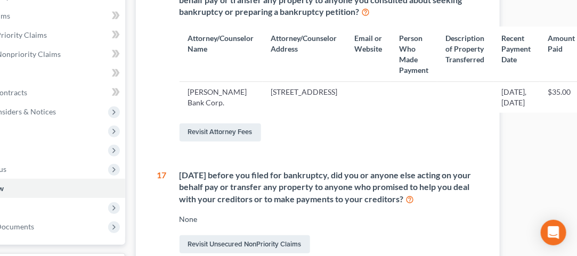
click at [195, 92] on td "[PERSON_NAME] Bank Corp." at bounding box center [221, 97] width 83 height 31
click at [207, 142] on link "Revisit Attorney Fees" at bounding box center [221, 133] width 82 height 18
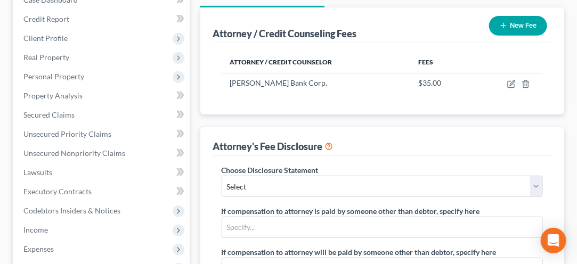
scroll to position [138, 0]
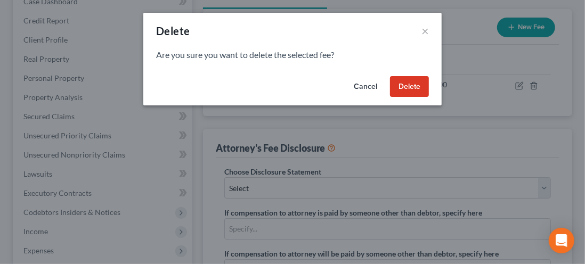
click at [408, 92] on button "Delete" at bounding box center [409, 86] width 39 height 21
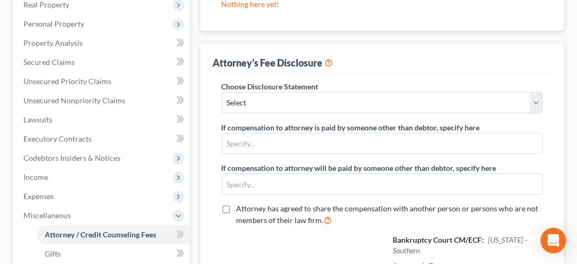
scroll to position [195, 0]
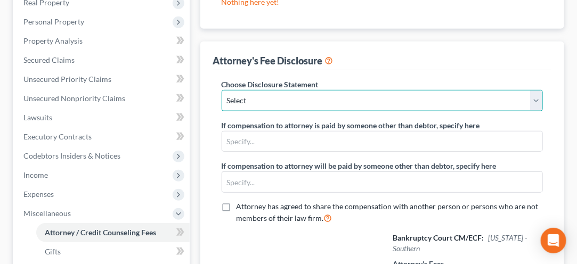
click at [539, 95] on select "Select [PERSON_NAME]" at bounding box center [382, 100] width 321 height 21
select select "0"
click at [222, 90] on select "Select [PERSON_NAME]" at bounding box center [382, 100] width 321 height 21
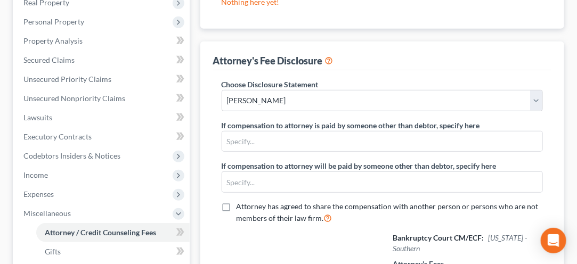
click at [0, 154] on div "[PERSON_NAME] & [PERSON_NAME] Upgraded Chapter Chapter 7 Status Lead District O…" at bounding box center [288, 168] width 577 height 600
click at [245, 141] on input "text" at bounding box center [382, 142] width 320 height 20
click at [253, 135] on input "Met" at bounding box center [382, 142] width 320 height 20
type input "MetLaw Legal Plan"
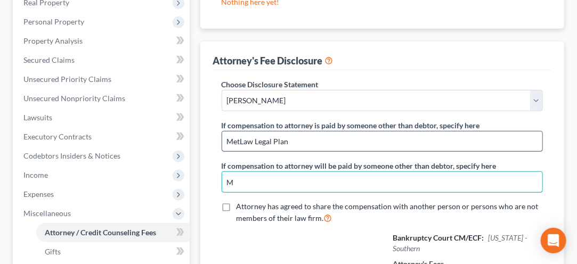
type input "MetLaw Legal Plan"
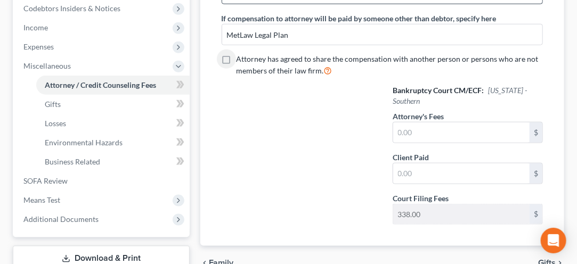
scroll to position [349, 0]
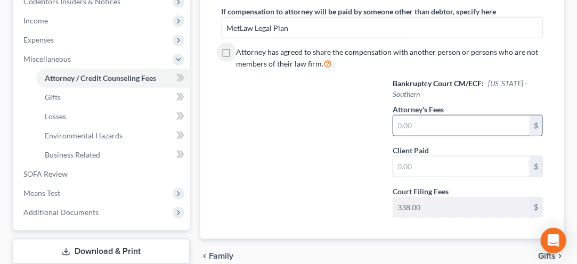
click at [424, 116] on input "text" at bounding box center [461, 126] width 136 height 20
type input "900.00"
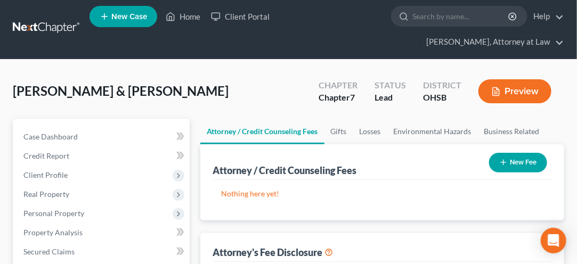
scroll to position [0, 0]
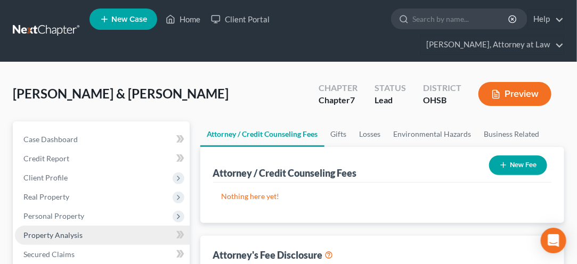
click at [70, 226] on link "Property Analysis" at bounding box center [102, 235] width 175 height 19
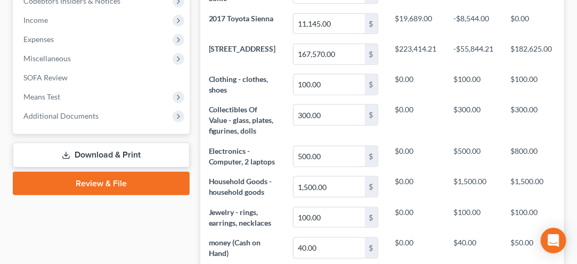
scroll to position [346, 0]
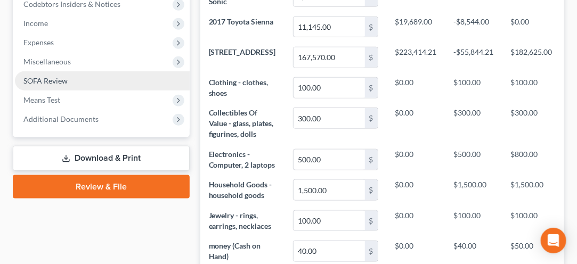
click at [56, 82] on span "SOFA Review" at bounding box center [45, 80] width 44 height 9
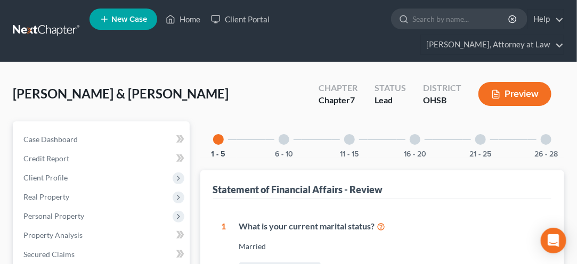
click at [349, 139] on div at bounding box center [349, 139] width 11 height 11
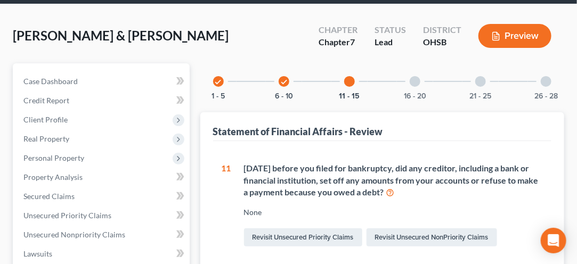
scroll to position [58, 0]
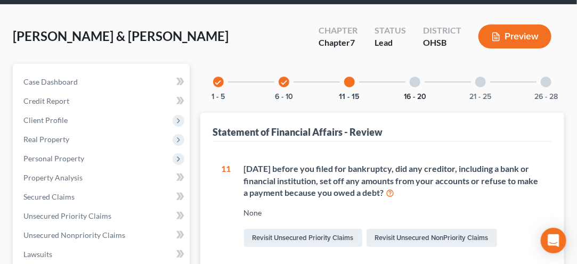
click at [416, 93] on button "16 - 20" at bounding box center [415, 96] width 22 height 7
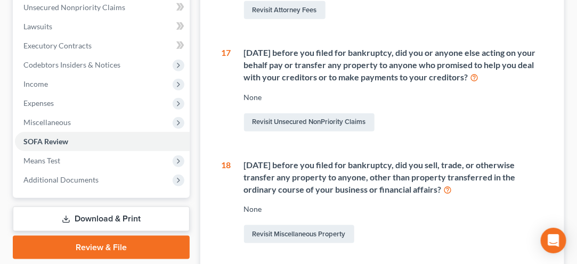
click at [240, 193] on div "[DATE] before you filed for bankruptcy, did you sell, trade, or otherwise trans…" at bounding box center [387, 202] width 312 height 87
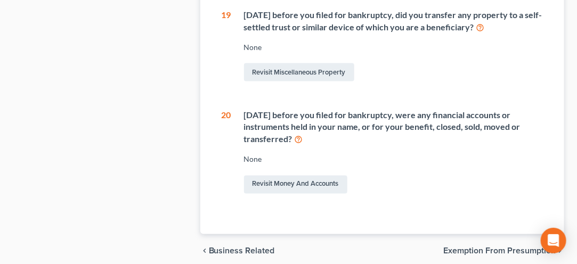
scroll to position [591, 0]
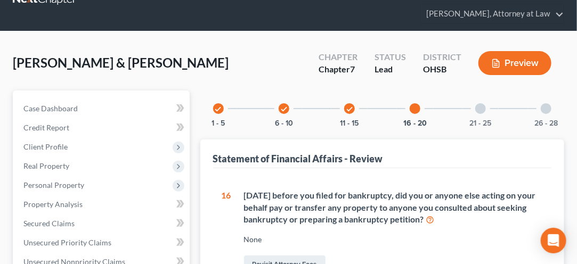
scroll to position [28, 0]
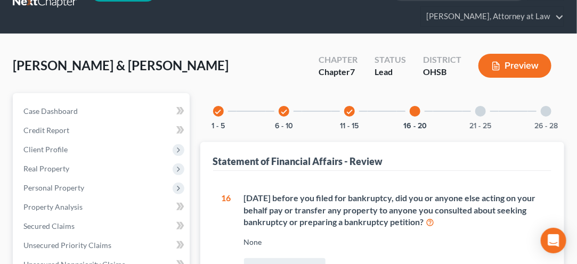
click at [480, 114] on div at bounding box center [480, 111] width 11 height 11
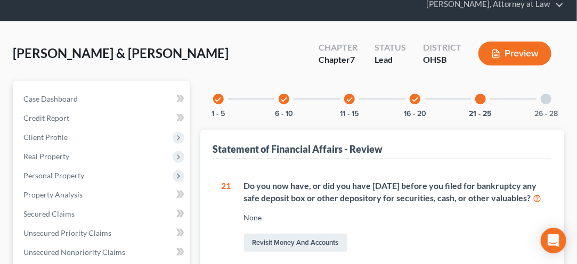
scroll to position [0, 0]
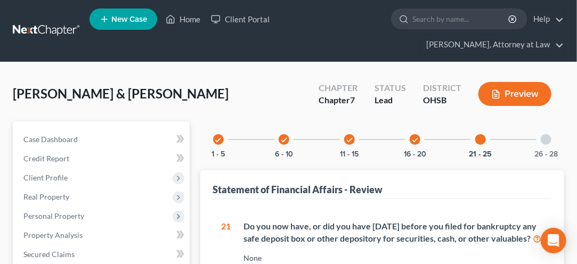
click at [547, 142] on div at bounding box center [546, 139] width 11 height 11
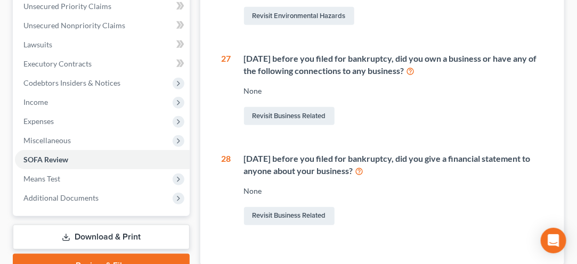
scroll to position [276, 0]
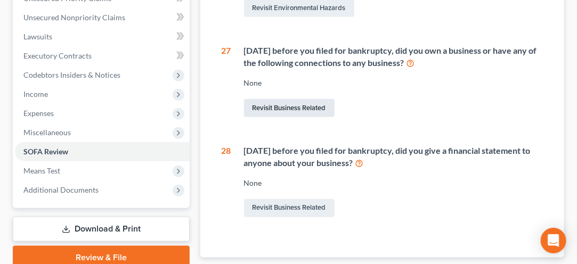
click at [286, 110] on link "Revisit Business Related" at bounding box center [289, 108] width 91 height 18
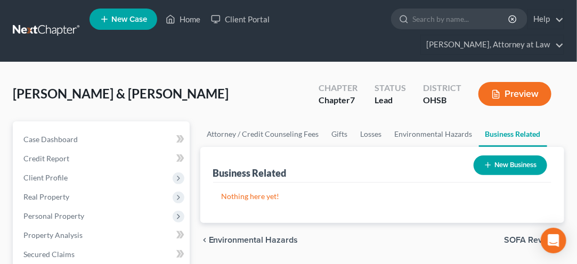
click at [499, 160] on button "New Business" at bounding box center [511, 166] width 74 height 20
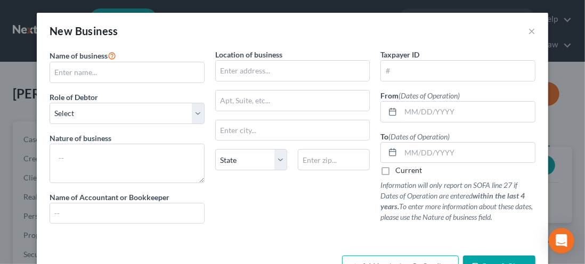
scroll to position [33, 0]
